Goal: Task Accomplishment & Management: Manage account settings

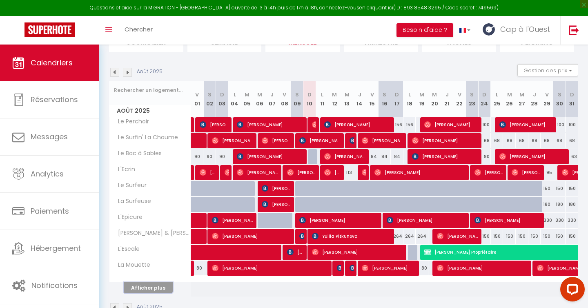
click at [153, 286] on button "Afficher plus" at bounding box center [148, 287] width 49 height 11
select select
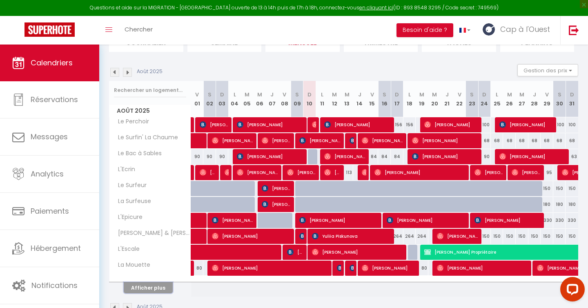
select select
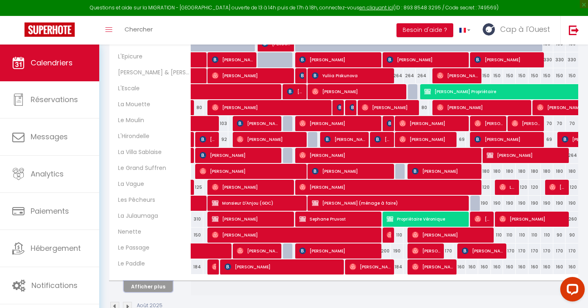
scroll to position [232, 0]
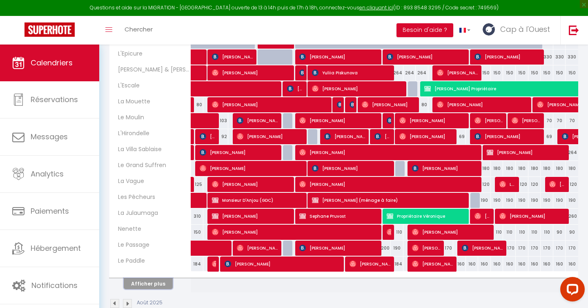
click at [153, 287] on button "Afficher plus" at bounding box center [148, 283] width 49 height 11
select select
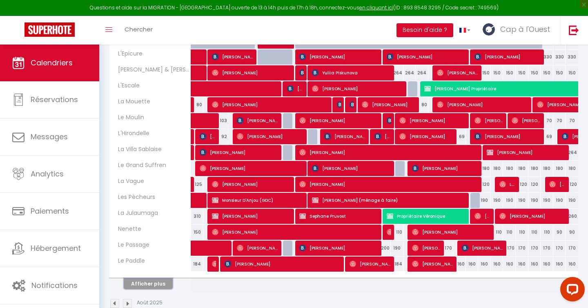
select select
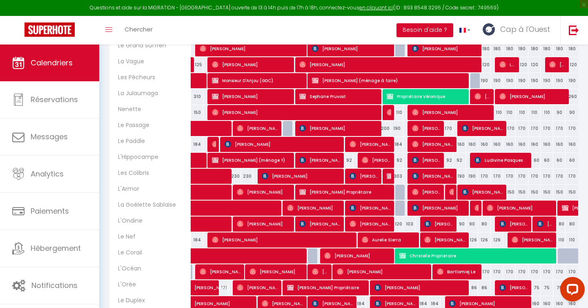
scroll to position [410, 0]
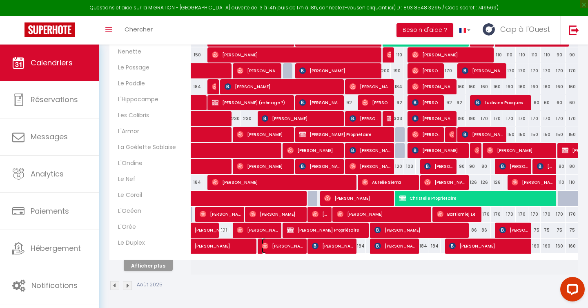
click at [284, 249] on span "[PERSON_NAME]" at bounding box center [283, 246] width 42 height 16
select select "OK"
select select "0"
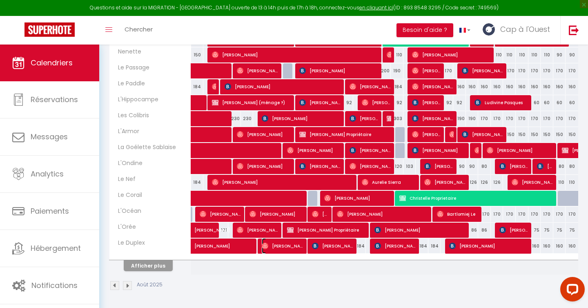
select select "1"
select select
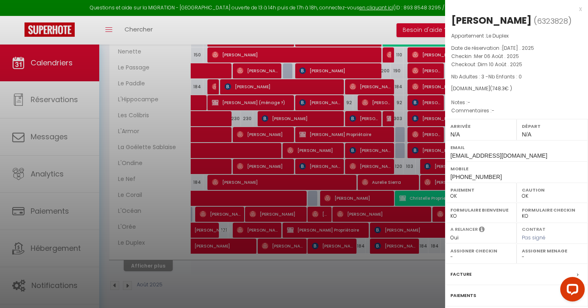
click at [411, 80] on div at bounding box center [294, 154] width 588 height 308
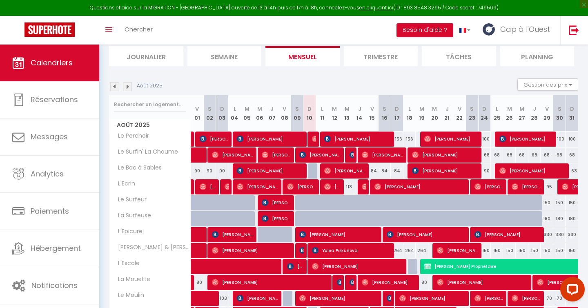
scroll to position [0, 0]
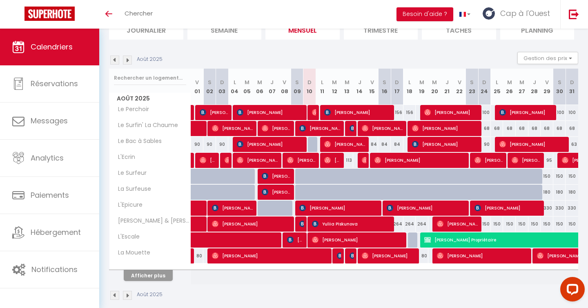
scroll to position [71, 0]
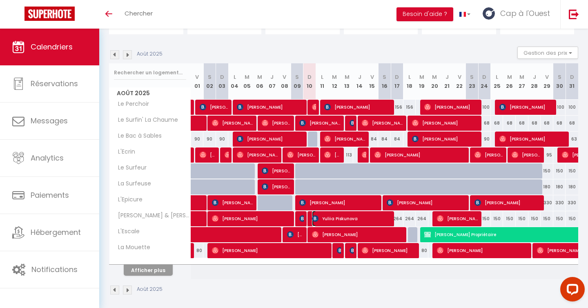
click at [324, 221] on span "Yuliia Piskunova" at bounding box center [352, 219] width 80 height 16
select select "OK"
select select "KO"
select select "0"
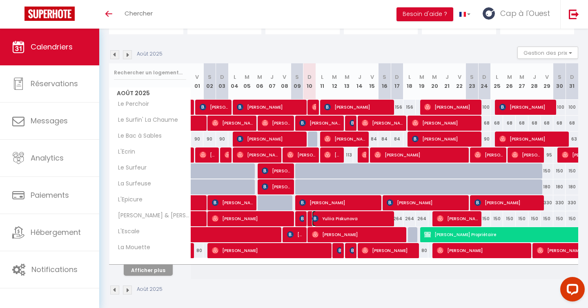
select select "1"
select select
